Goal: Information Seeking & Learning: Learn about a topic

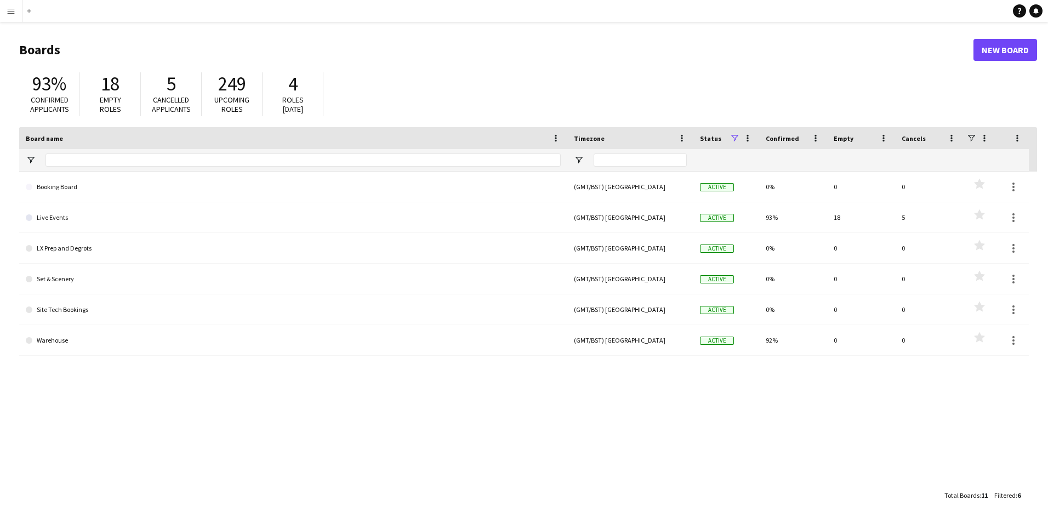
click at [37, 49] on h1 "Boards" at bounding box center [496, 50] width 954 height 16
click at [985, 52] on link "New Board" at bounding box center [1005, 50] width 64 height 22
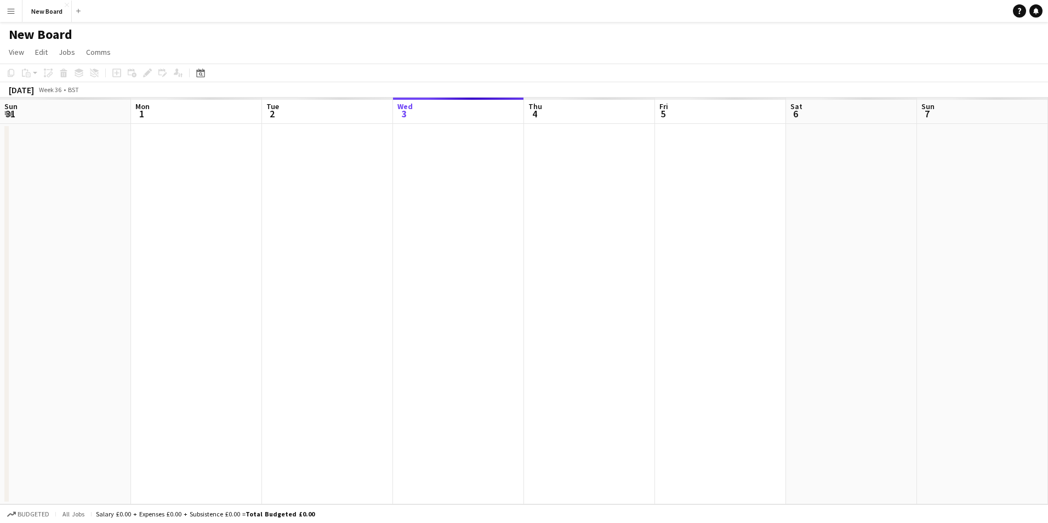
scroll to position [0, 262]
click at [19, 54] on span "View" at bounding box center [16, 52] width 15 height 10
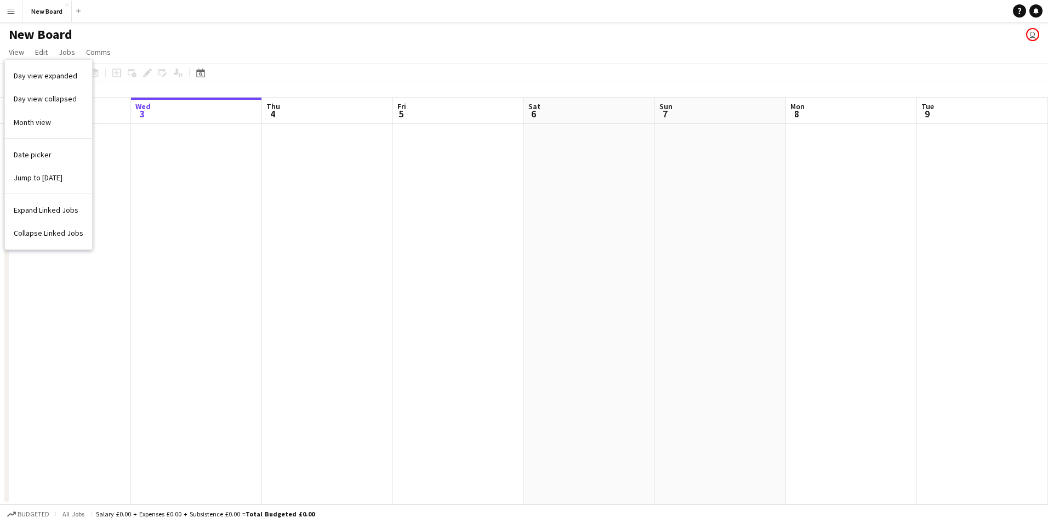
click at [199, 46] on app-page-menu "View Day view expanded Day view collapsed Month view Date picker Jump to today …" at bounding box center [524, 53] width 1048 height 21
click at [43, 54] on span "Edit" at bounding box center [41, 52] width 13 height 10
drag, startPoint x: 43, startPoint y: 54, endPoint x: 147, endPoint y: 44, distance: 104.0
click at [147, 44] on app-page-menu "View Day view expanded Day view collapsed Month view Date picker Jump to today …" at bounding box center [524, 53] width 1048 height 21
click at [66, 50] on span "Jobs" at bounding box center [67, 52] width 16 height 10
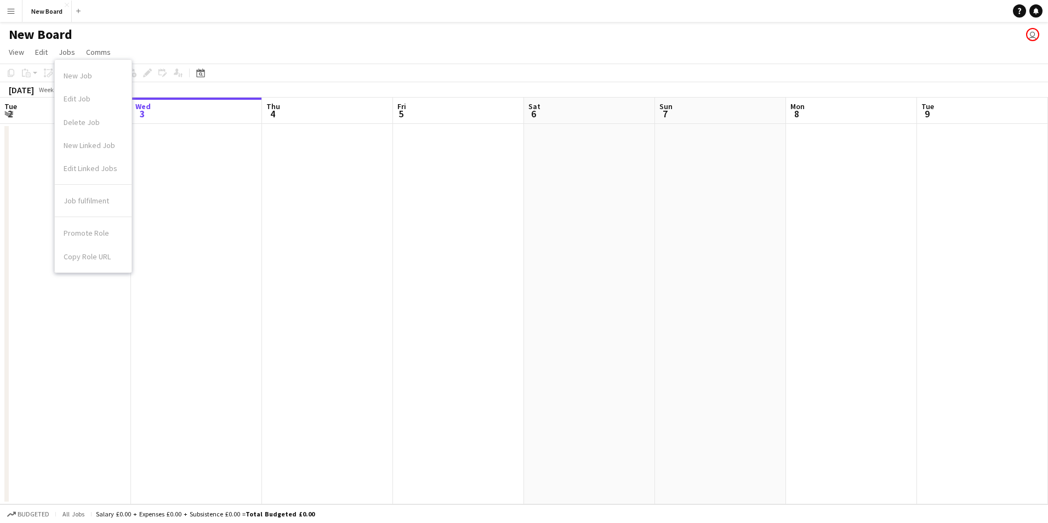
click at [202, 47] on app-page-menu "View Day view expanded Day view collapsed Month view Date picker Jump to today …" at bounding box center [524, 53] width 1048 height 21
click at [103, 54] on span "Comms" at bounding box center [98, 52] width 25 height 10
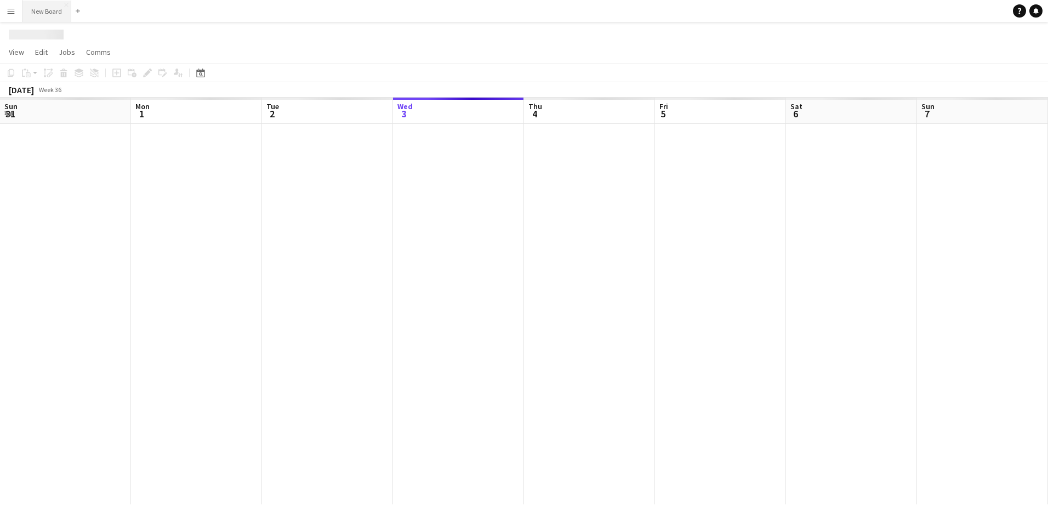
scroll to position [0, 262]
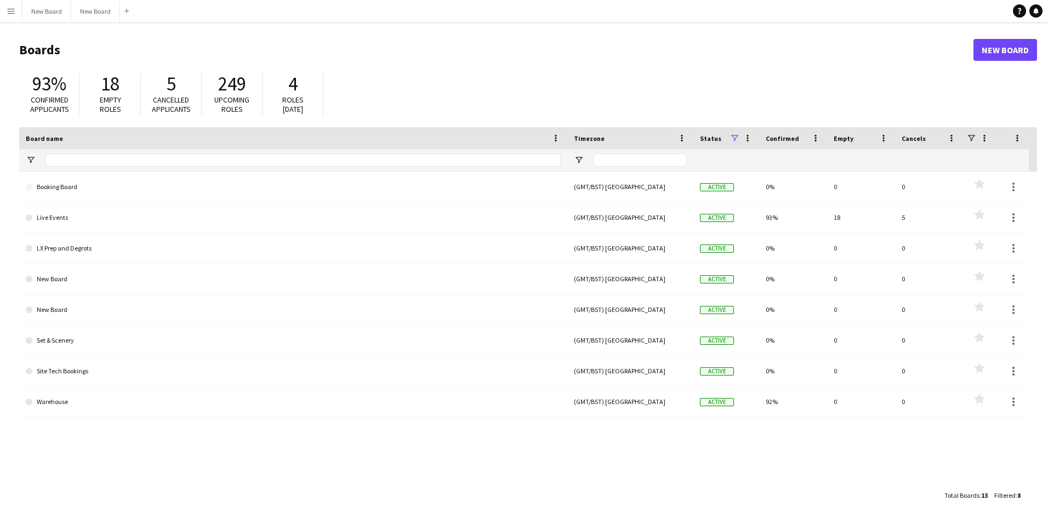
click at [8, 13] on app-icon "Menu" at bounding box center [11, 11] width 9 height 9
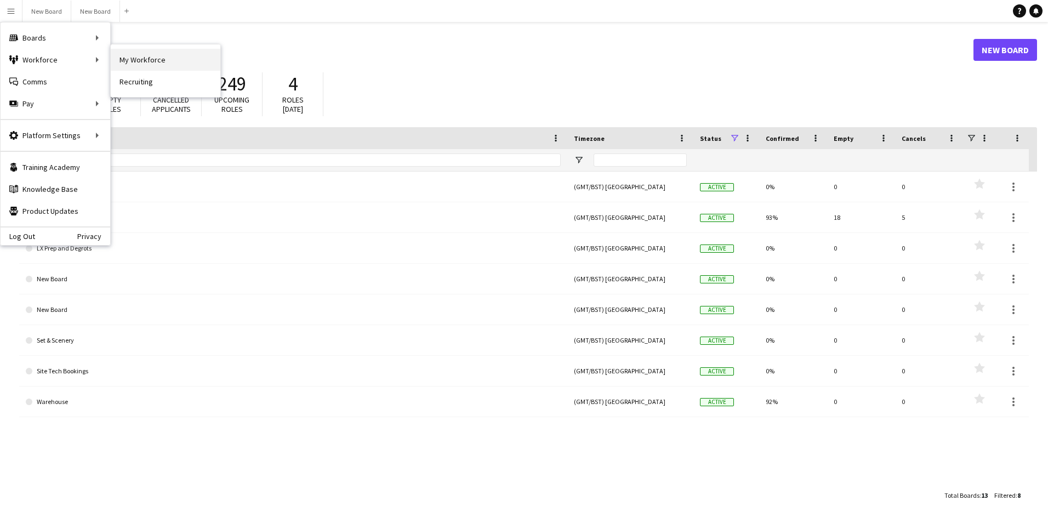
click at [132, 62] on link "My Workforce" at bounding box center [166, 60] width 110 height 22
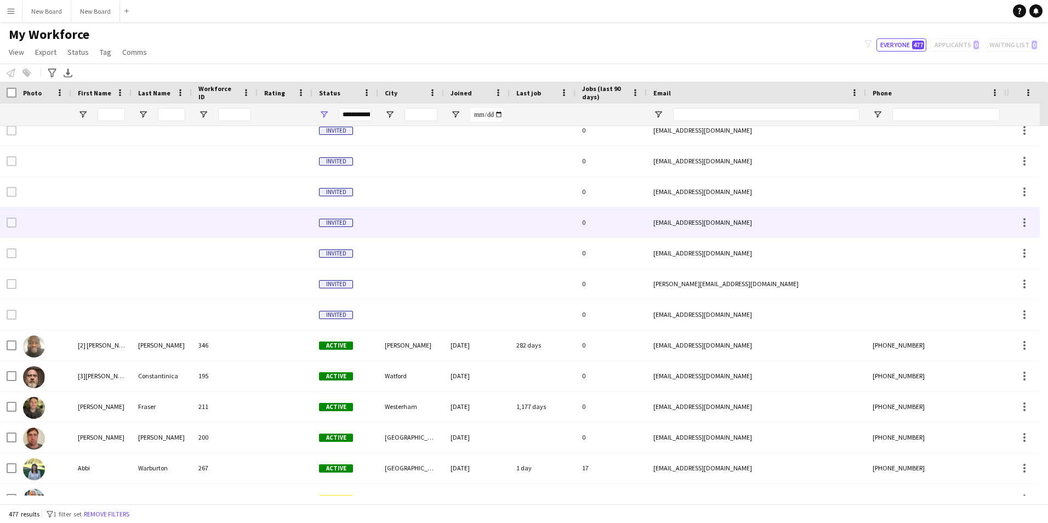
scroll to position [329, 0]
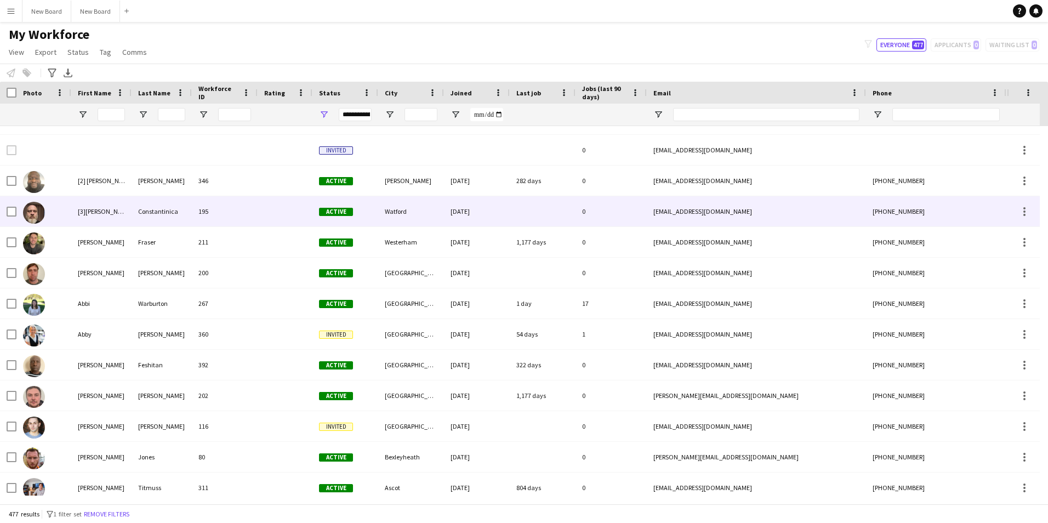
click at [107, 208] on div "[3][PERSON_NAME]" at bounding box center [101, 211] width 60 height 30
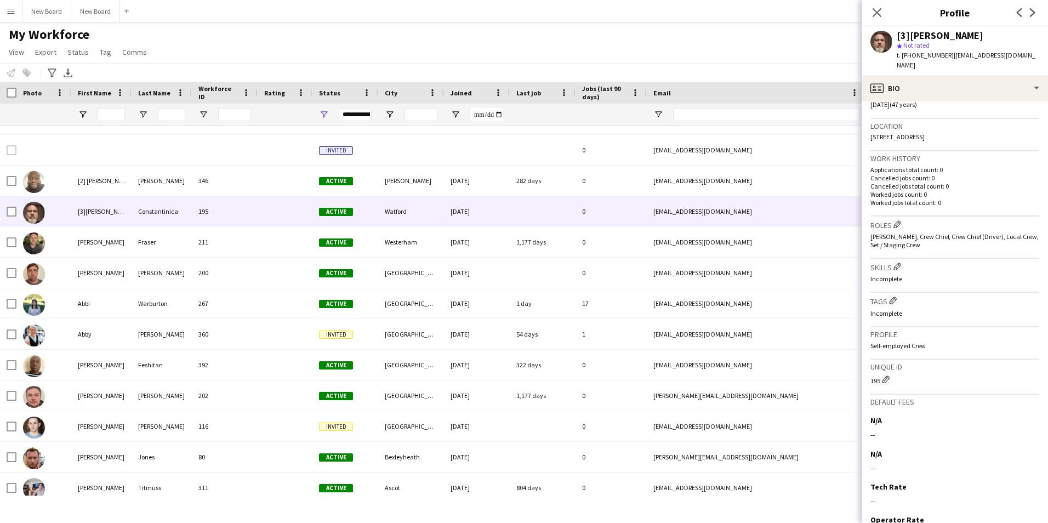
scroll to position [284, 0]
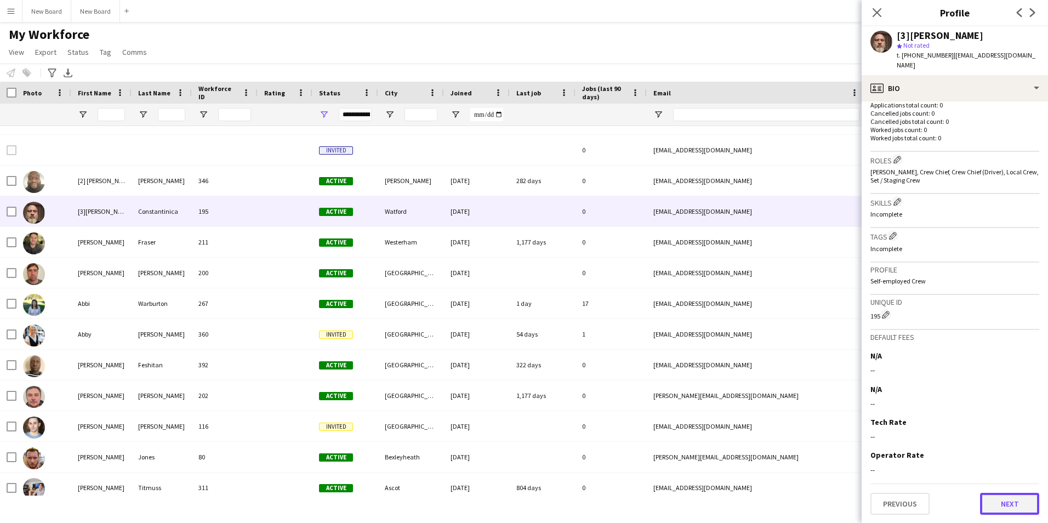
click at [998, 507] on button "Next" at bounding box center [1009, 504] width 59 height 22
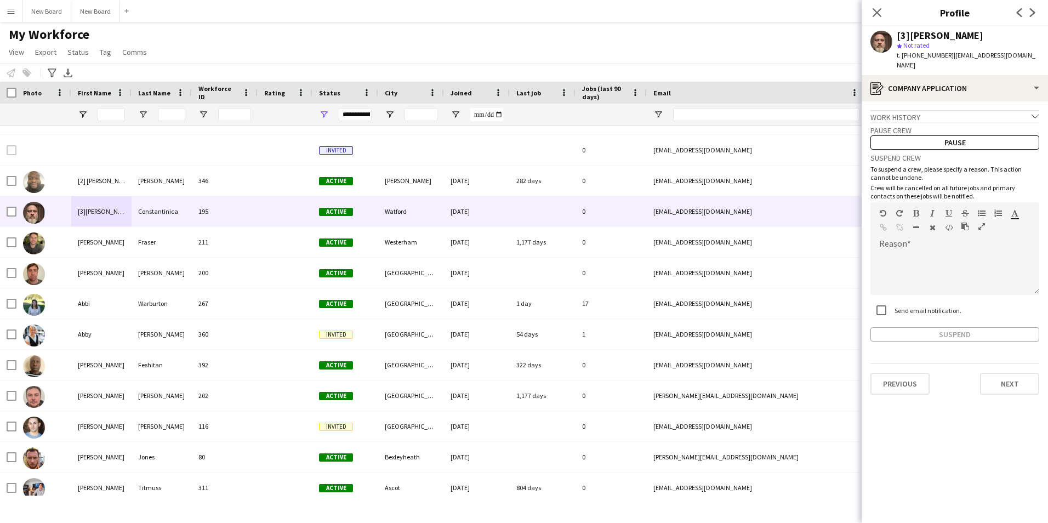
click at [998, 506] on app-crew-profile-application "Work history chevron-down Crew Crew Company [DATE] — [DATE] • 6 yr 9 mth I work…" at bounding box center [954, 311] width 186 height 421
drag, startPoint x: 998, startPoint y: 506, endPoint x: 1012, endPoint y: 365, distance: 141.5
click at [1012, 363] on div "Previous Next" at bounding box center [954, 378] width 169 height 31
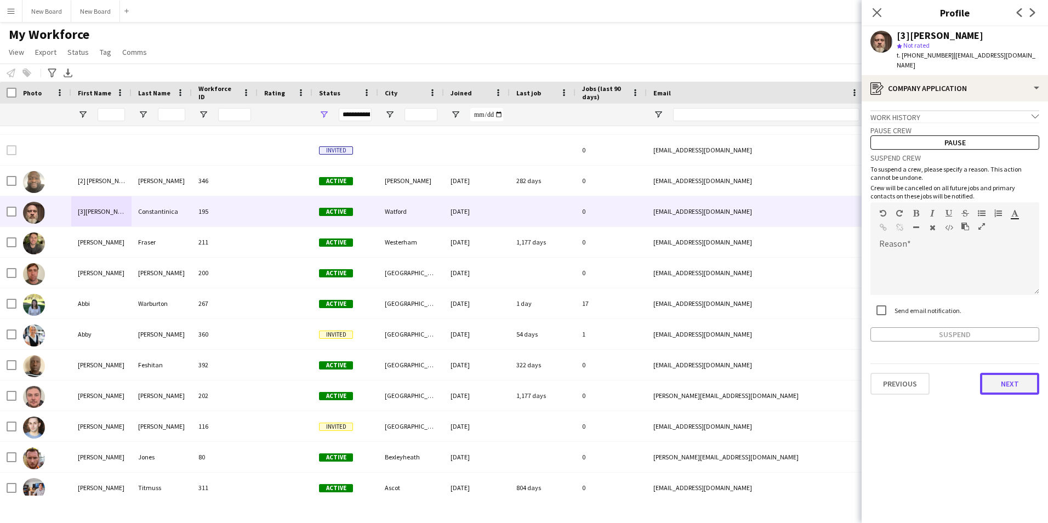
click at [1012, 373] on button "Next" at bounding box center [1009, 384] width 59 height 22
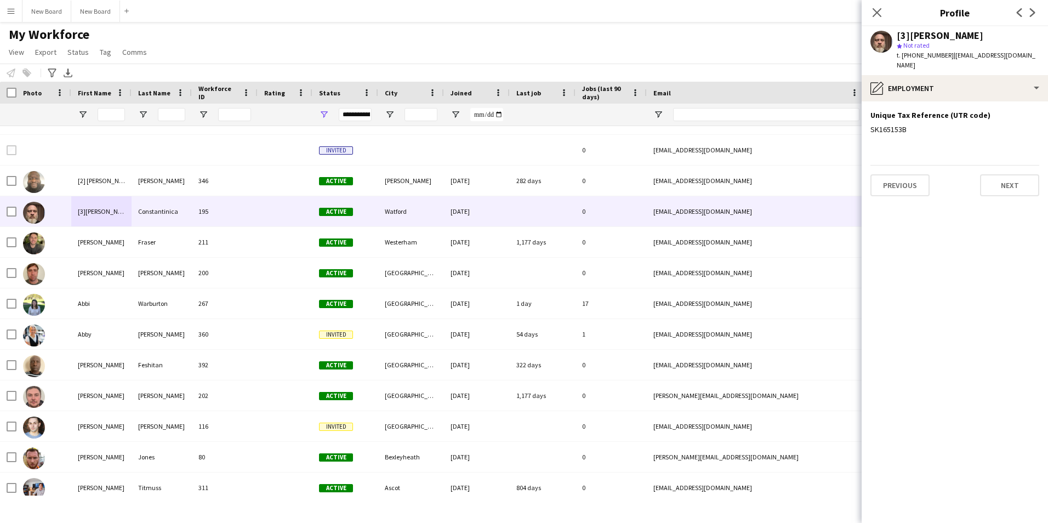
click at [1012, 369] on app-section-data-types "Unique Tax Reference (UTR code) Edit this field SK165153B Previous Next" at bounding box center [954, 311] width 186 height 421
click at [999, 177] on button "Next" at bounding box center [1009, 185] width 59 height 22
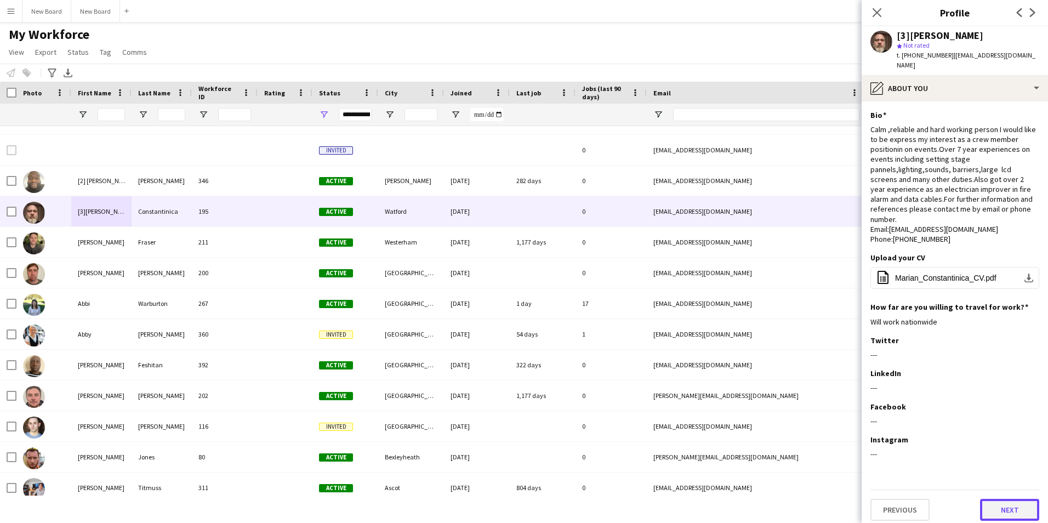
click at [1015, 499] on button "Next" at bounding box center [1009, 510] width 59 height 22
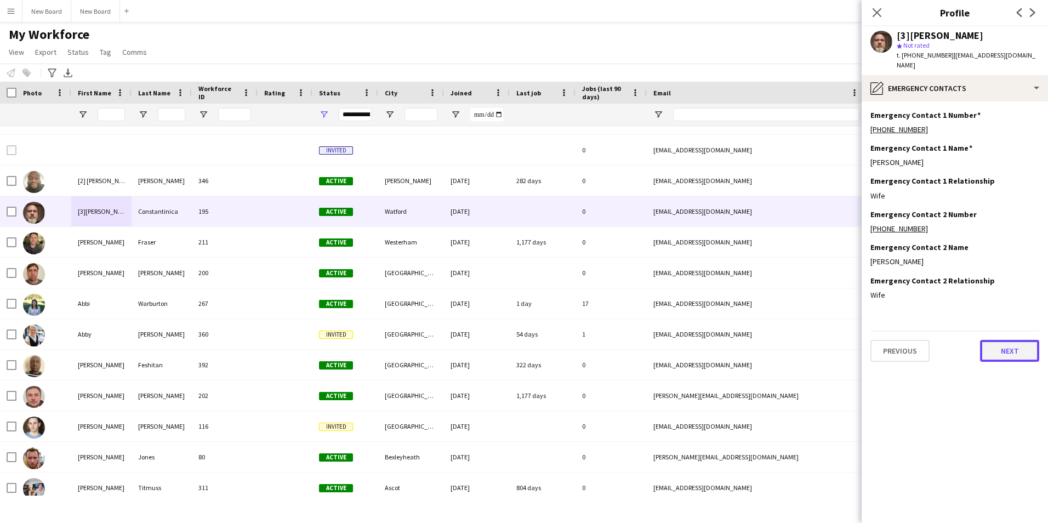
click at [1004, 343] on button "Next" at bounding box center [1009, 351] width 59 height 22
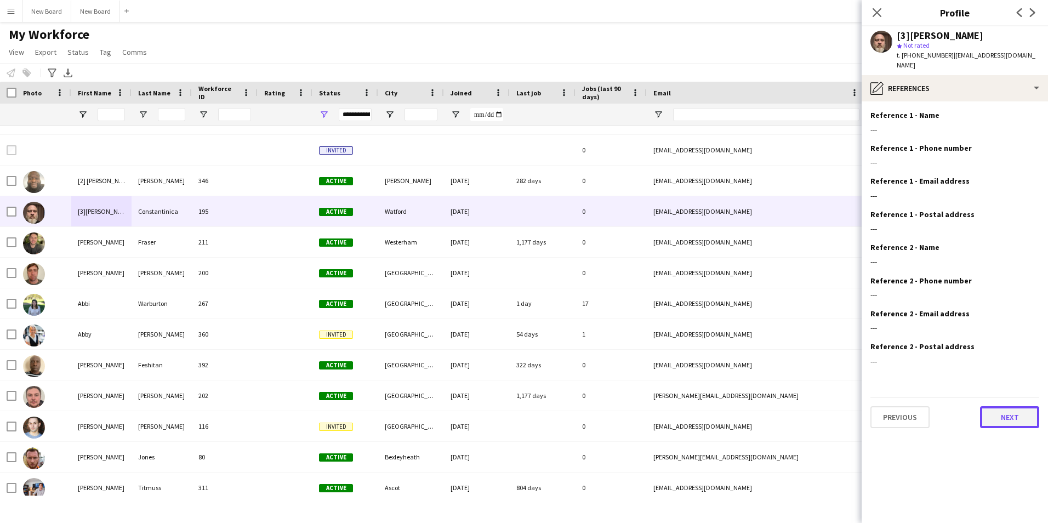
click at [1014, 410] on button "Next" at bounding box center [1009, 417] width 59 height 22
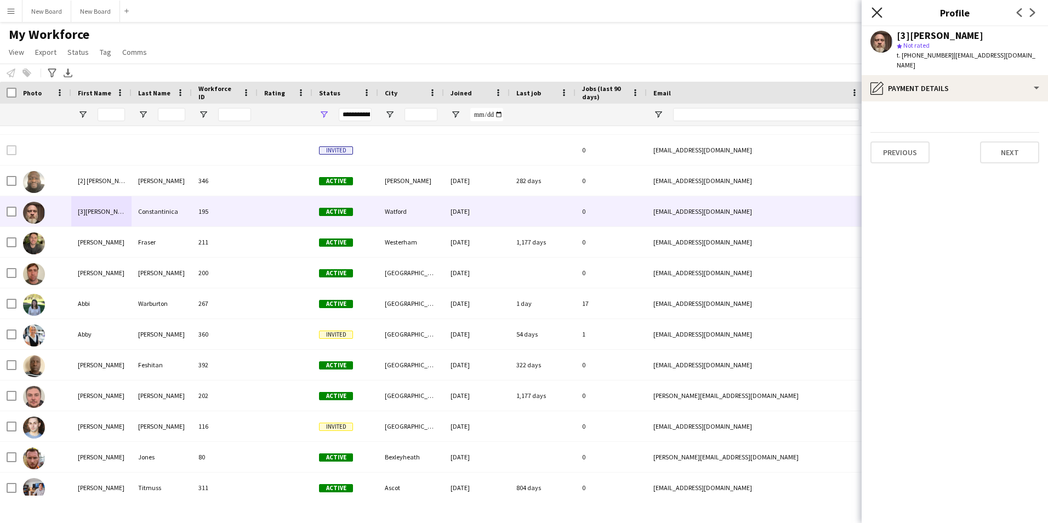
click at [875, 15] on icon at bounding box center [876, 12] width 10 height 10
